Goal: Information Seeking & Learning: Learn about a topic

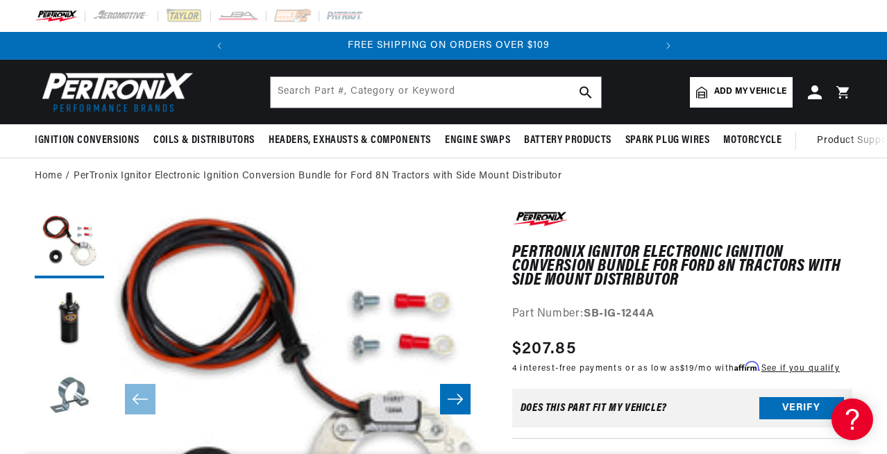
scroll to position [0, 421]
click at [725, 87] on span "Add my vehicle" at bounding box center [750, 91] width 72 height 13
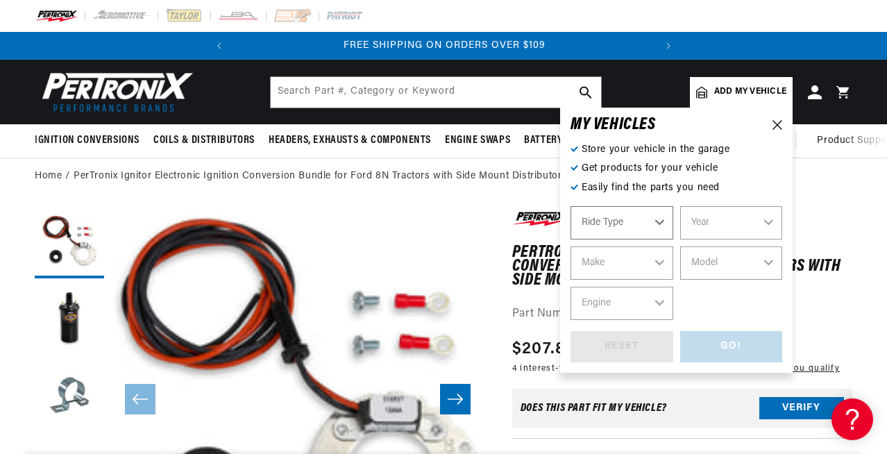
click at [651, 222] on select "Ride Type Automotive Agricultural Industrial Marine Motorcycle" at bounding box center [622, 222] width 103 height 33
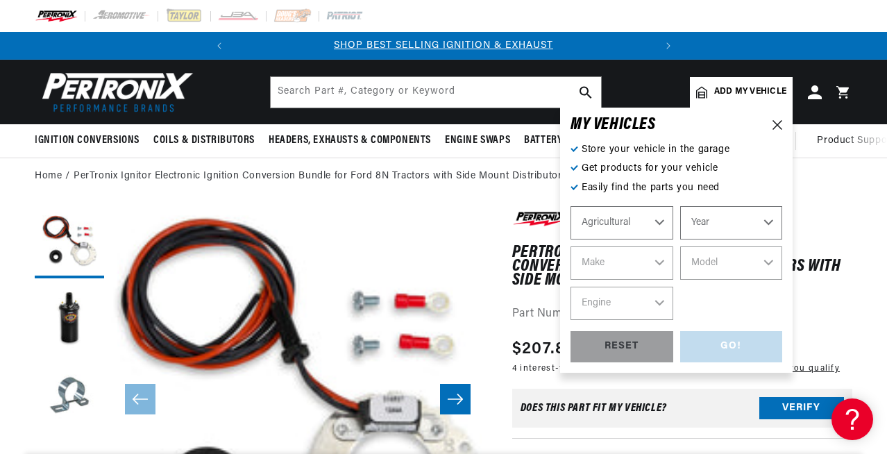
click at [571, 206] on select "Automotive Agricultural Industrial Marine Motorcycle" at bounding box center [622, 222] width 103 height 33
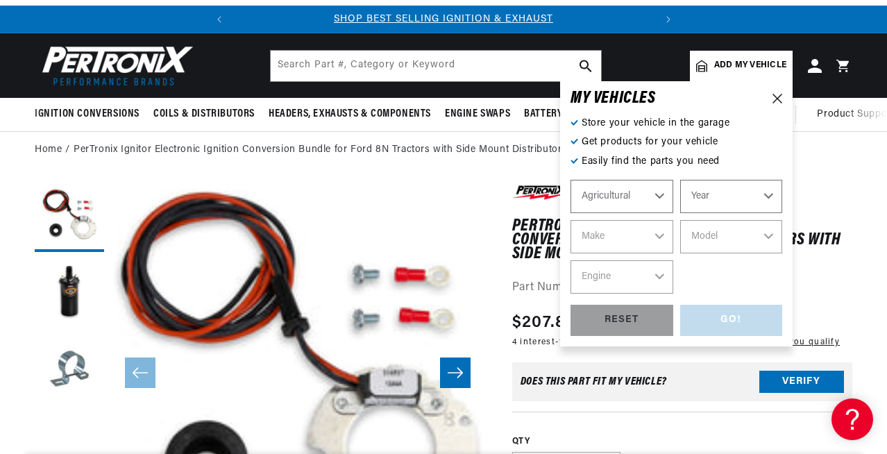
scroll to position [27, 0]
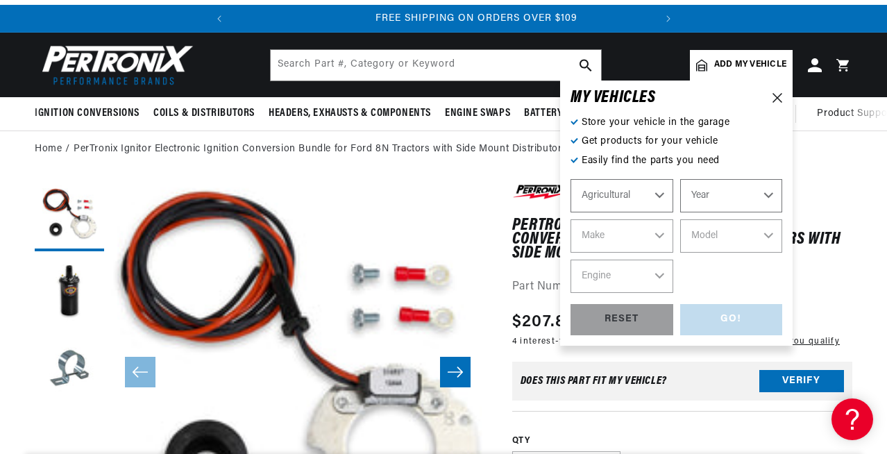
click at [725, 196] on select "Year 1970 1965 1964 1960 1959 1958 1957 1939 1938 1937" at bounding box center [731, 195] width 103 height 33
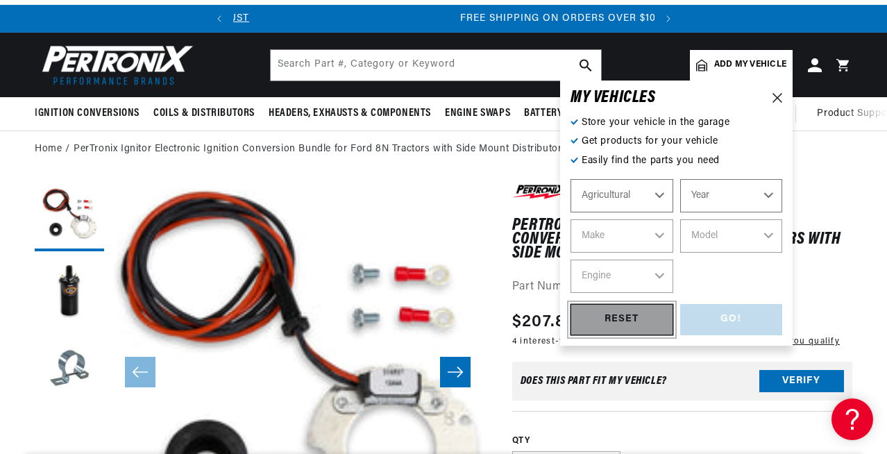
click at [622, 320] on div "RESET" at bounding box center [622, 319] width 103 height 31
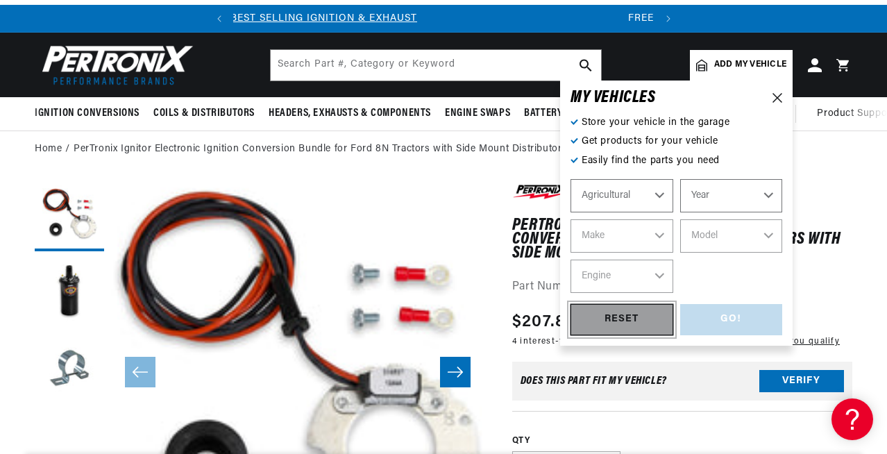
scroll to position [0, 8]
select select "Automotive"
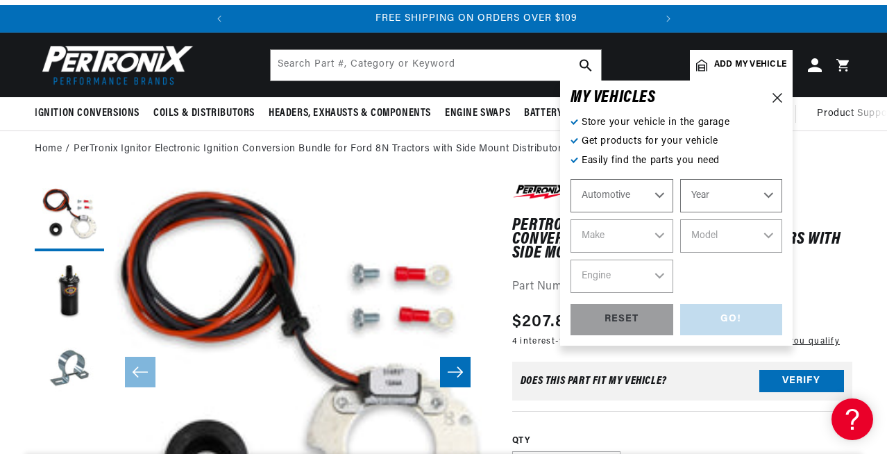
click at [738, 198] on select "Year 2024 2023 2022 2021 2020 2019 2018 2017 2016 2015 2014 2013 2012 2011 2010…" at bounding box center [731, 195] width 103 height 33
select select "1950"
click at [680, 179] on select "Year 2024 2023 2022 2021 2020 2019 2018 2017 2016 2015 2014 2013 2012 2011 2010…" at bounding box center [731, 195] width 103 height 33
select select "1950"
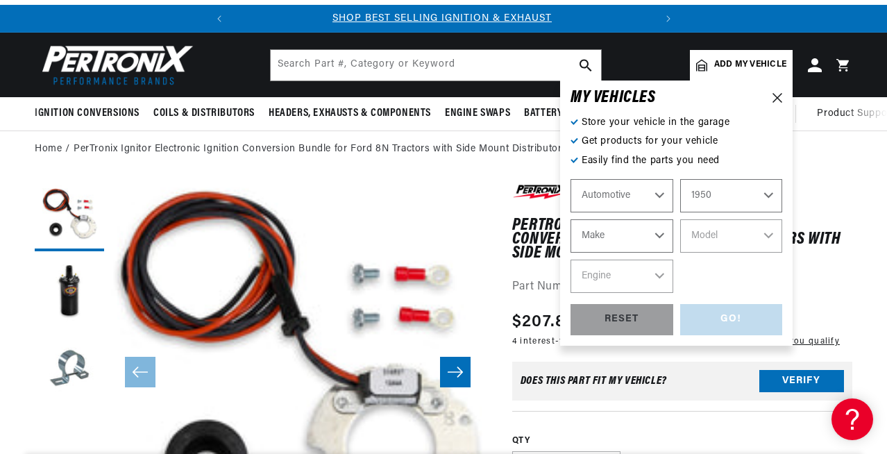
scroll to position [0, 0]
click at [660, 235] on select "Make Aston Martin Austin Cadillac Chevrolet Chrysler Citroen Crosley DeSoto For…" at bounding box center [622, 235] width 103 height 33
select select "Ford"
click at [571, 219] on select "Make Aston Martin Austin Cadillac Chevrolet Chrysler Citroen Crosley DeSoto For…" at bounding box center [622, 235] width 103 height 33
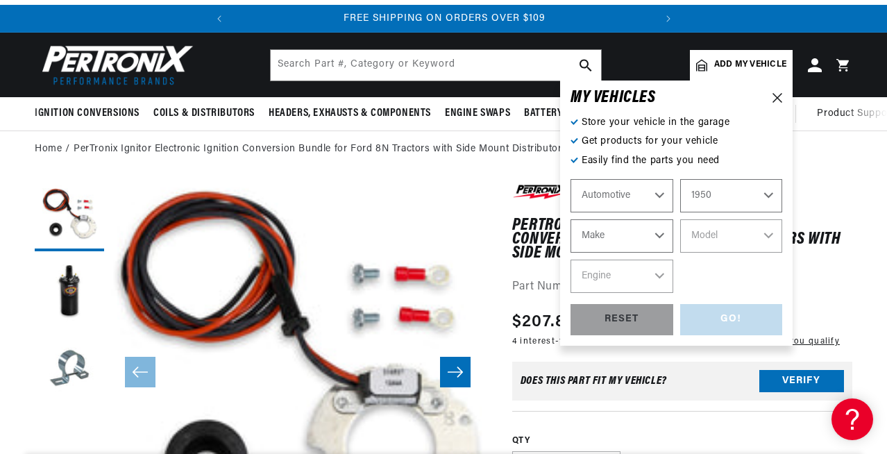
select select "Ford"
click at [744, 238] on select "Model Country Sedan Country Squire Crestline Custom Deluxe F-1 Ranch Wagon" at bounding box center [731, 235] width 103 height 33
click at [660, 192] on select "Automotive Agricultural Industrial Marine Motorcycle" at bounding box center [622, 195] width 103 height 33
click at [571, 179] on select "Automotive Agricultural Industrial Marine Motorcycle" at bounding box center [622, 195] width 103 height 33
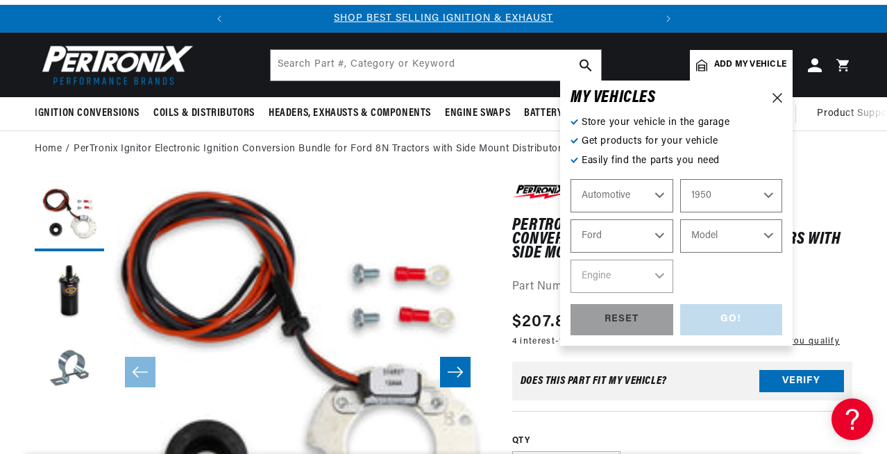
select select "Agricultural"
select select "Year"
select select "Make"
click at [757, 195] on select "Year 1970 1965 1964 1960 1959 1958 1957 1939 1938 1937" at bounding box center [731, 195] width 103 height 33
click at [779, 99] on icon at bounding box center [778, 98] width 10 height 10
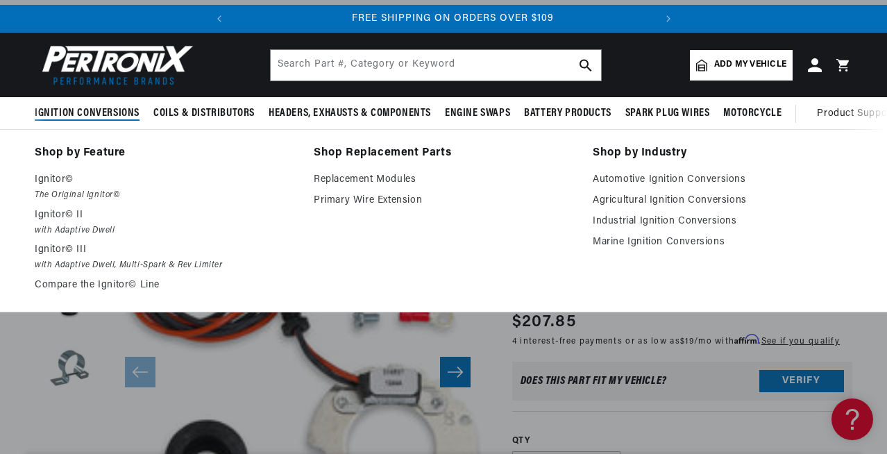
scroll to position [0, 421]
click at [646, 201] on link "Agricultural Ignition Conversions" at bounding box center [723, 200] width 260 height 17
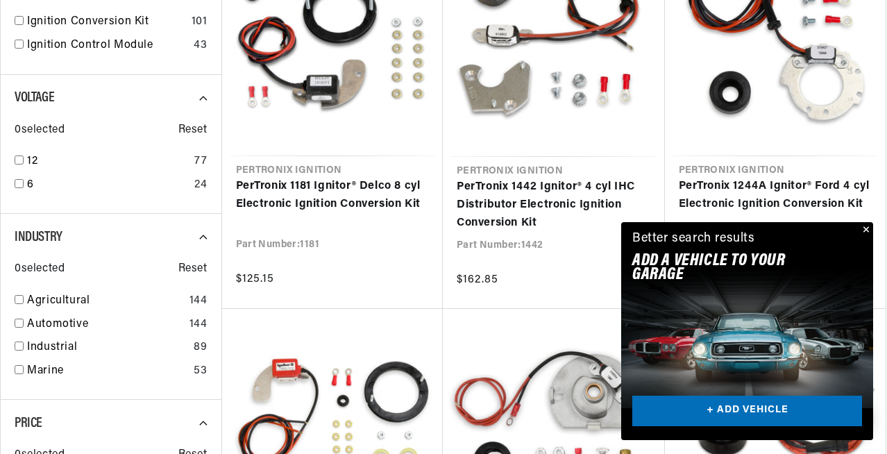
scroll to position [546, 0]
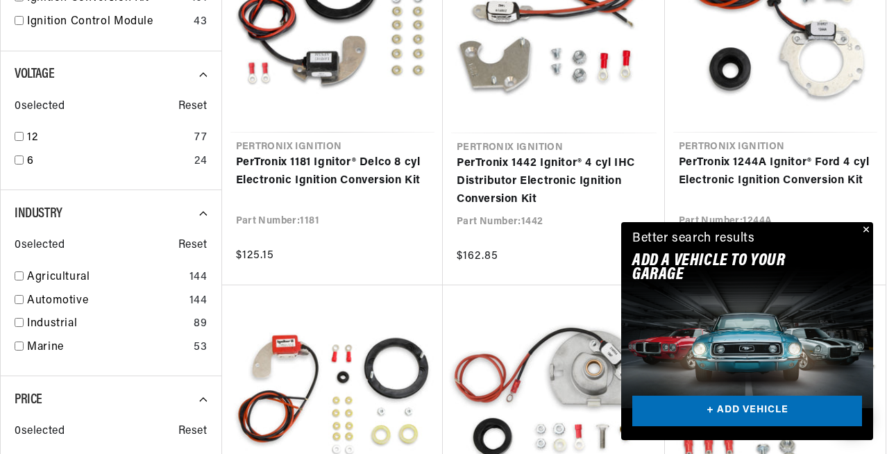
click at [868, 227] on button "Close" at bounding box center [865, 230] width 17 height 17
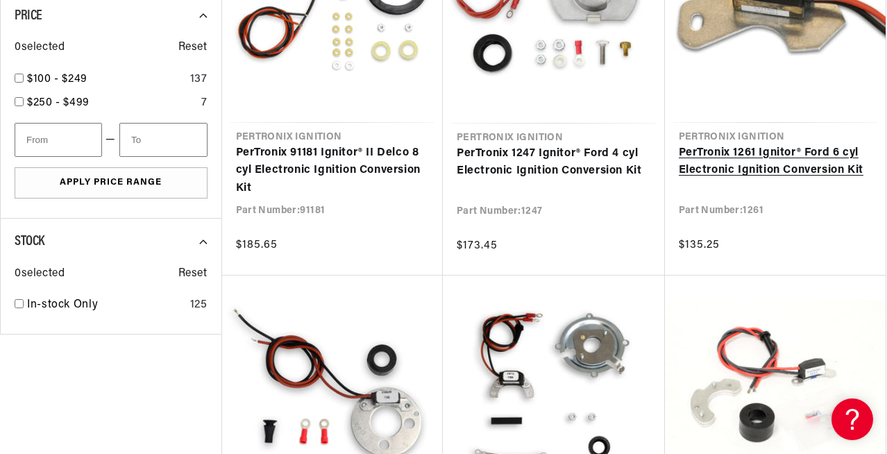
scroll to position [0, 0]
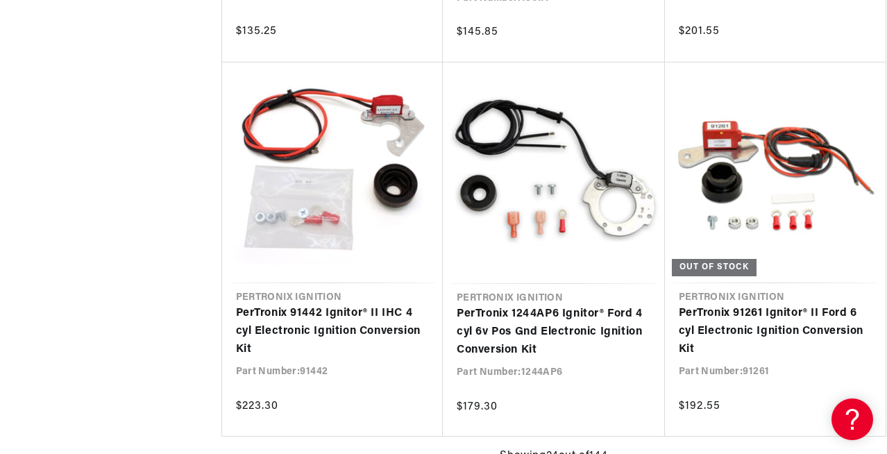
scroll to position [3016, 0]
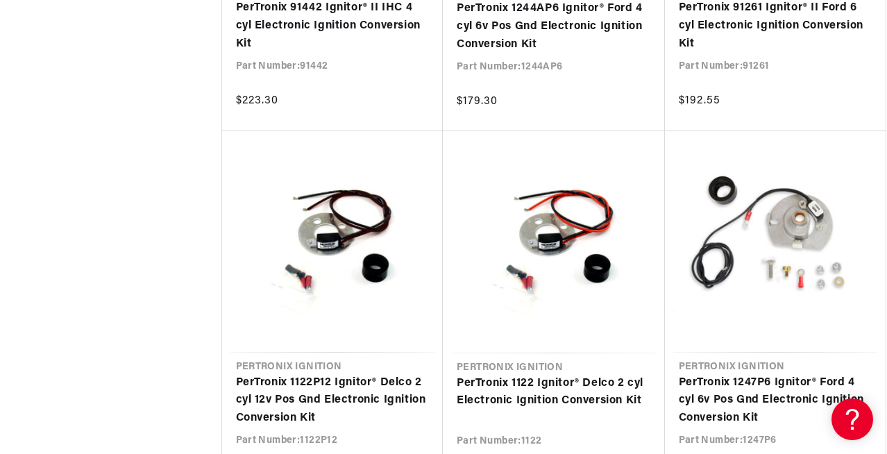
scroll to position [3336, 0]
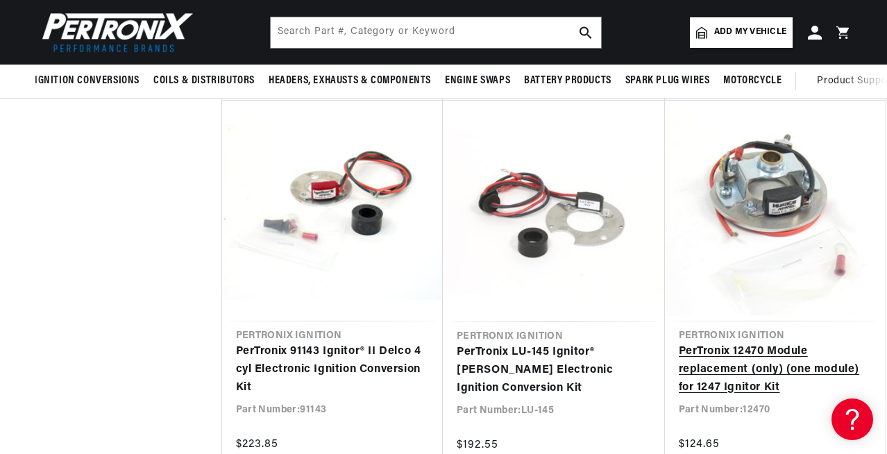
click at [764, 343] on link "PerTronix 12470 Module replacement (only) (one module) for 1247 Ignitor Kit" at bounding box center [776, 369] width 194 height 53
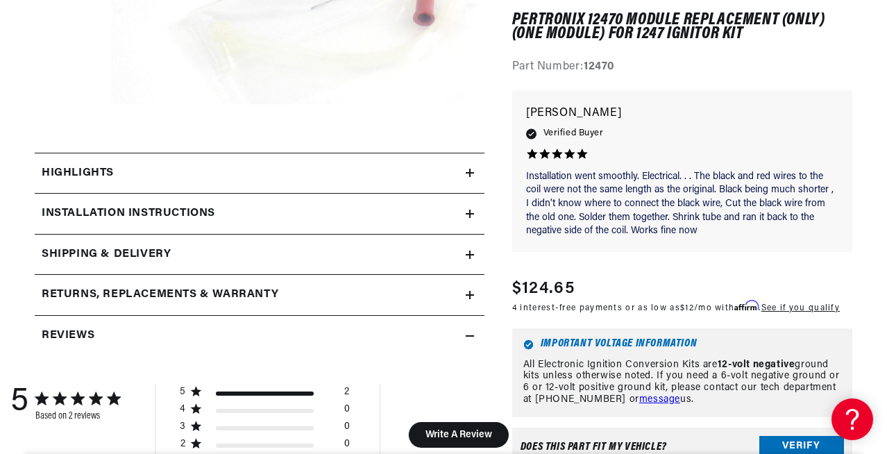
click at [471, 210] on icon at bounding box center [470, 214] width 8 height 8
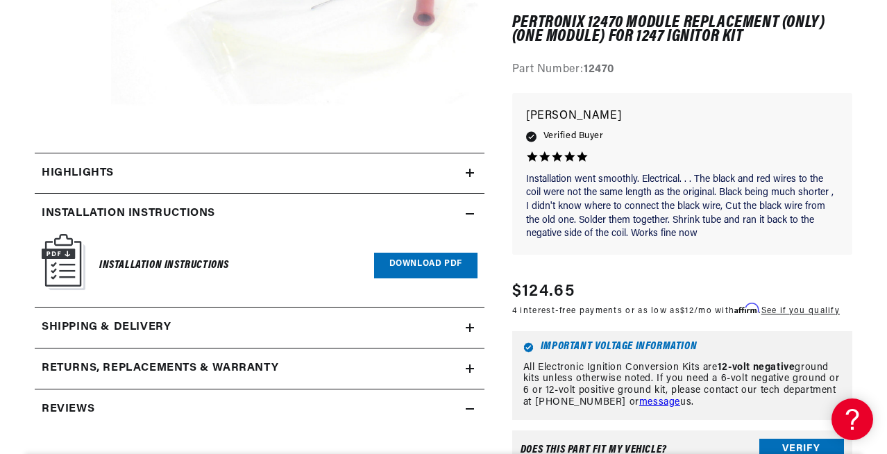
click at [420, 262] on link "Download PDF" at bounding box center [425, 266] width 103 height 26
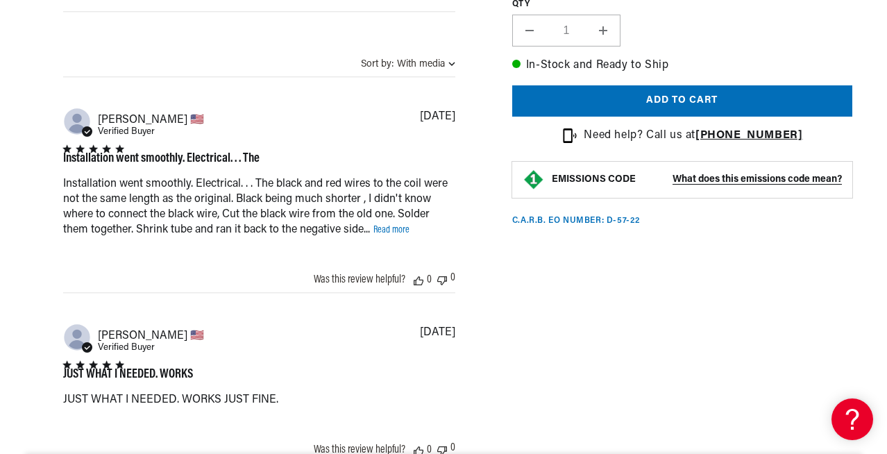
scroll to position [0, 421]
click at [854, 423] on icon at bounding box center [850, 417] width 21 height 104
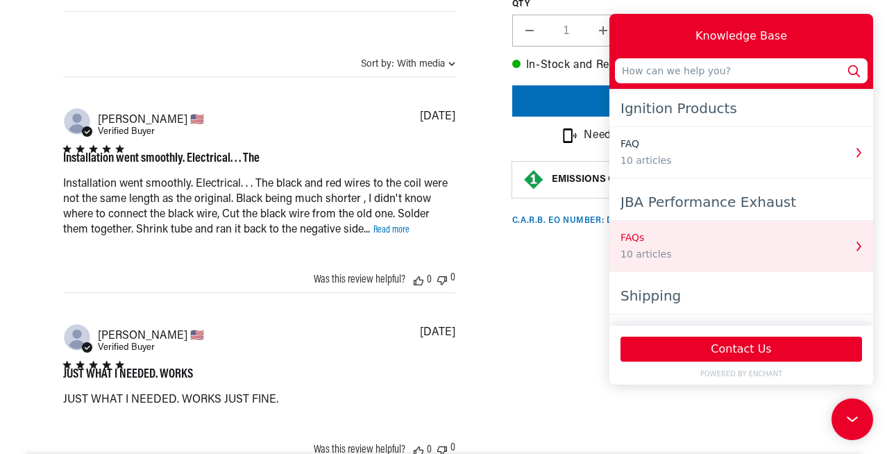
scroll to position [0, 0]
click at [732, 253] on div "10 articles" at bounding box center [733, 254] width 224 height 15
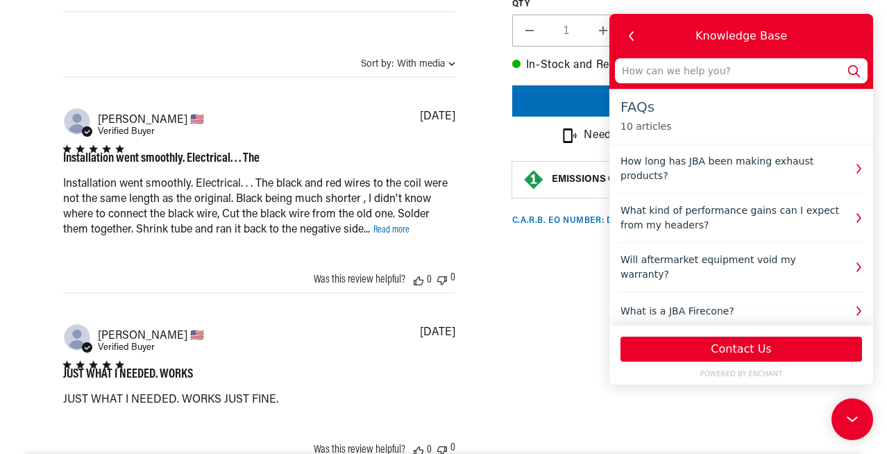
scroll to position [0, 421]
click at [560, 9] on div "QTY Decrease quantity for PerTronix 12470 Module replacement (only) (one module…" at bounding box center [682, 10] width 340 height 72
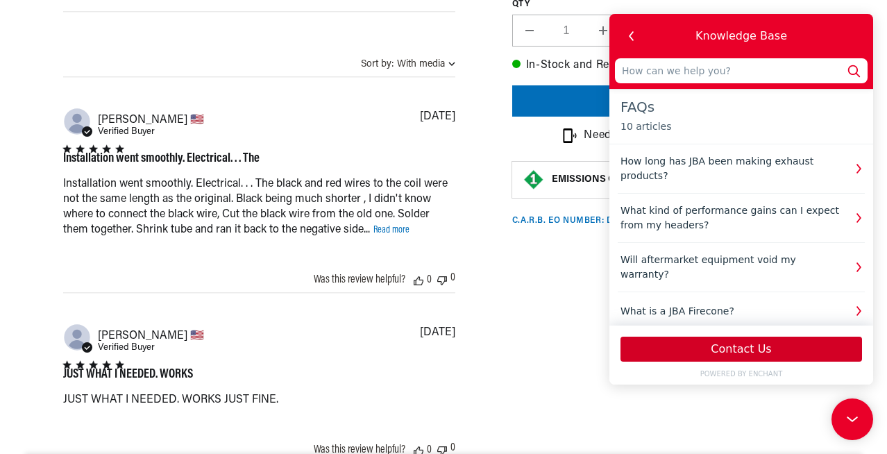
click at [753, 351] on button "Contact Us" at bounding box center [742, 349] width 242 height 25
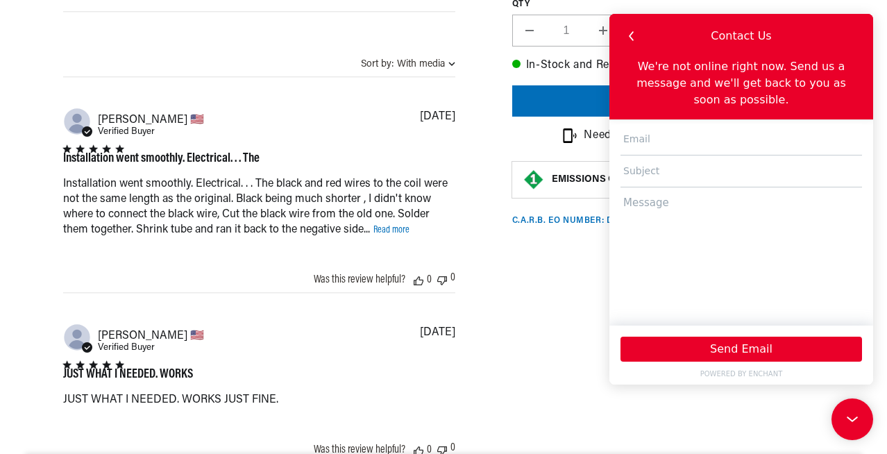
scroll to position [0, 0]
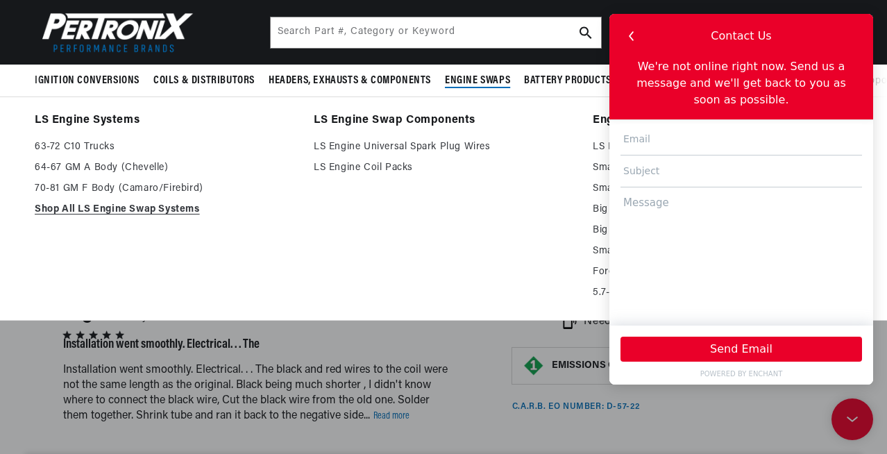
scroll to position [703, 0]
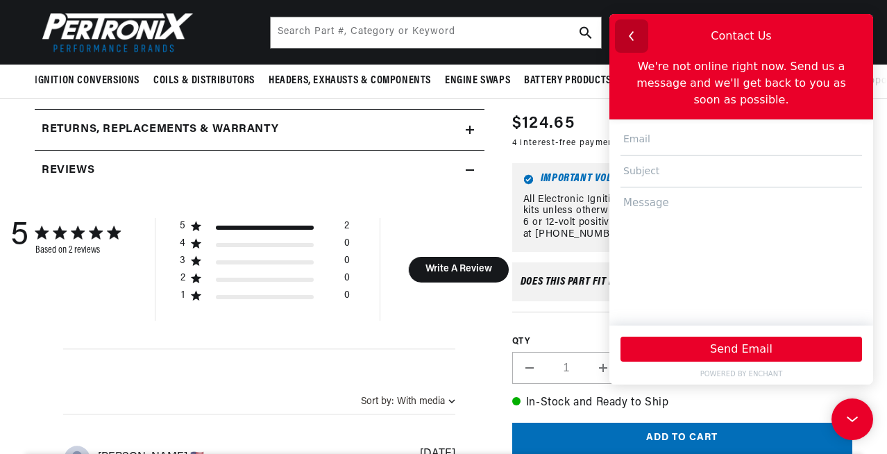
click at [633, 37] on icon "button" at bounding box center [632, 36] width 18 height 18
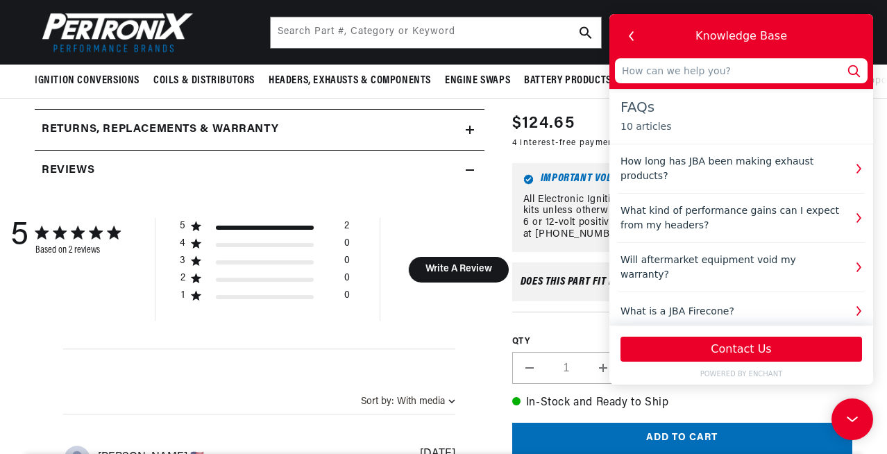
click at [633, 37] on icon "button" at bounding box center [632, 36] width 18 height 18
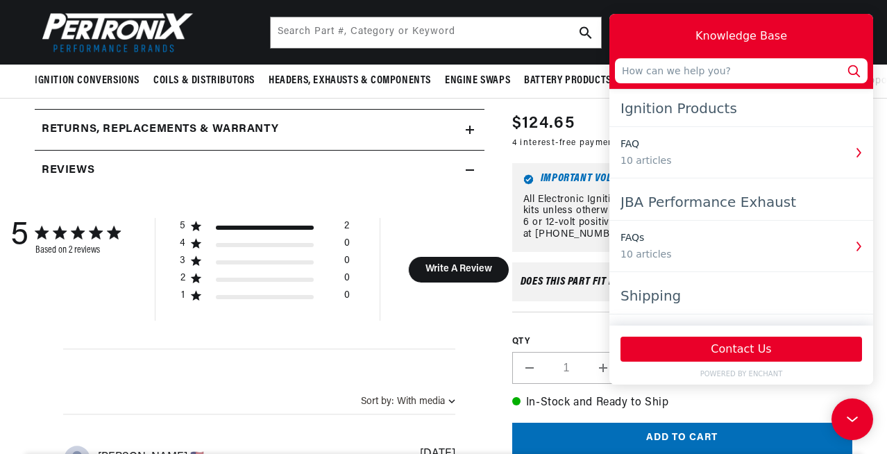
click at [520, 58] on header "BETTER SEARCH RESULTS Add your vehicle's year, make, and model to find parts be…" at bounding box center [443, 32] width 887 height 65
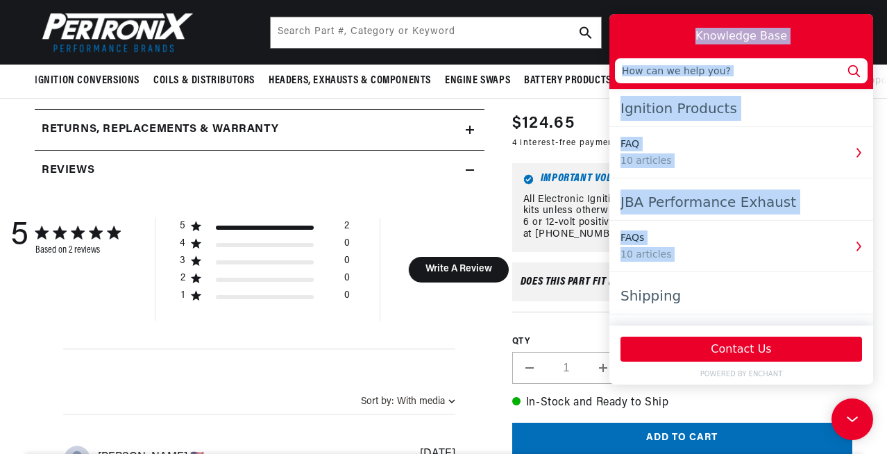
drag, startPoint x: 675, startPoint y: 26, endPoint x: 741, endPoint y: 280, distance: 262.7
click at [741, 280] on div "Knowledge Base Ignition Products FAQ 10 articles JBA Performance Exhaust FAQs 1…" at bounding box center [742, 199] width 264 height 371
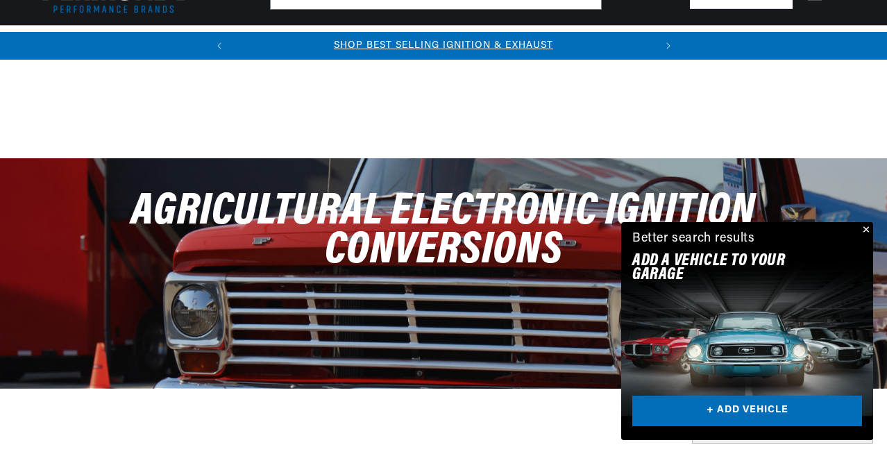
click at [868, 227] on button "Close" at bounding box center [865, 230] width 17 height 17
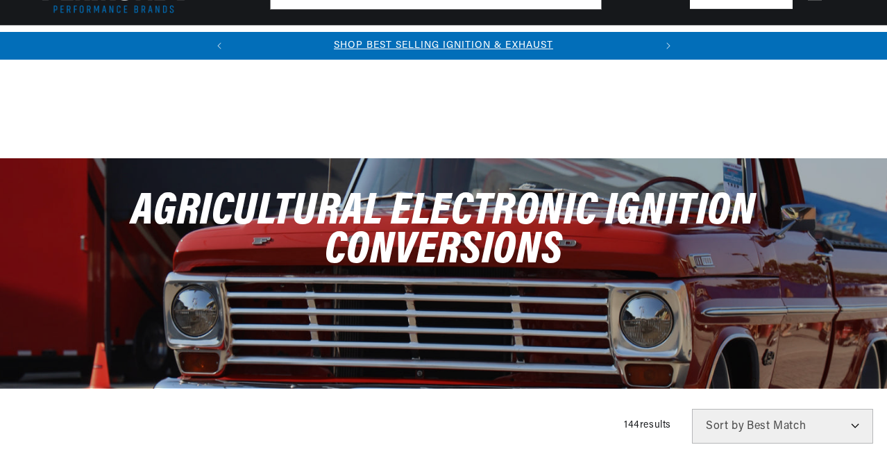
scroll to position [7096, 0]
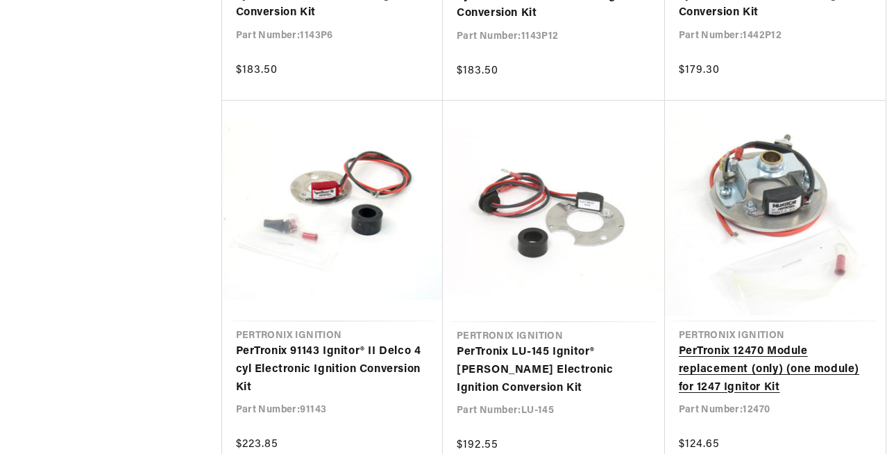
click at [800, 343] on link "PerTronix 12470 Module replacement (only) (one module) for 1247 Ignitor Kit" at bounding box center [776, 369] width 194 height 53
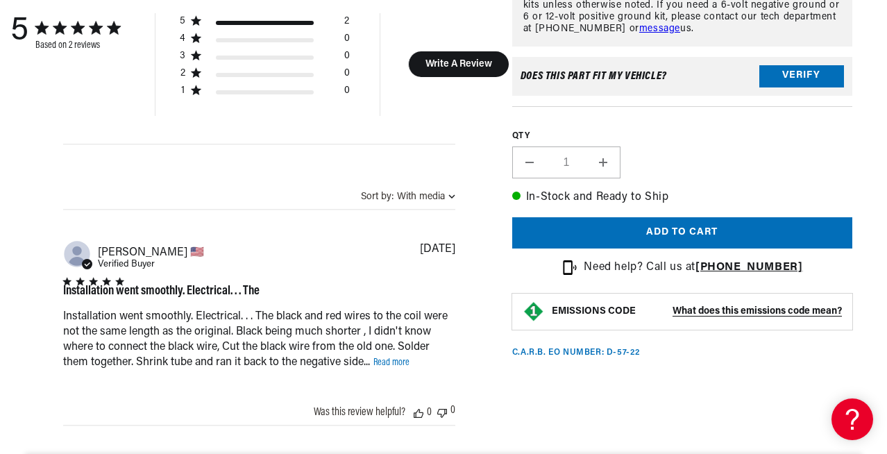
scroll to position [0, 421]
